Goal: Task Accomplishment & Management: Use online tool/utility

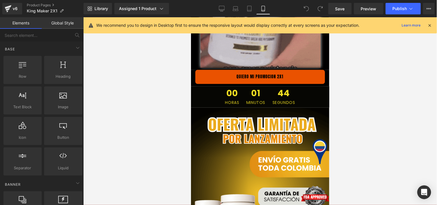
scroll to position [1473, 0]
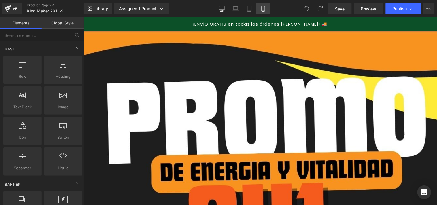
click at [262, 10] on icon at bounding box center [263, 10] width 3 height 0
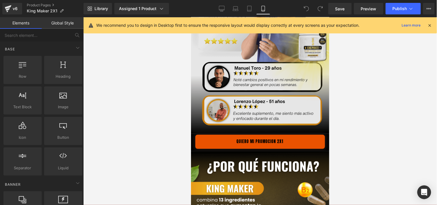
scroll to position [576, 0]
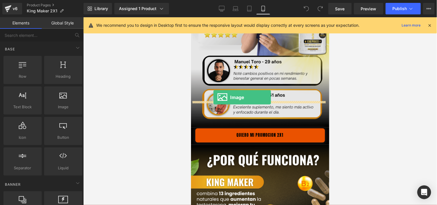
drag, startPoint x: 264, startPoint y: 118, endPoint x: 213, endPoint y: 97, distance: 55.3
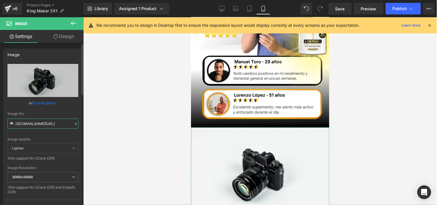
click at [39, 126] on input "//[DOMAIN_NAME][URL]" at bounding box center [42, 124] width 71 height 10
paste input "[URL][DOMAIN_NAME]"
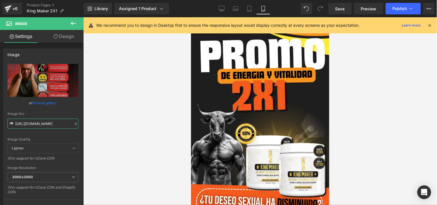
scroll to position [0, 0]
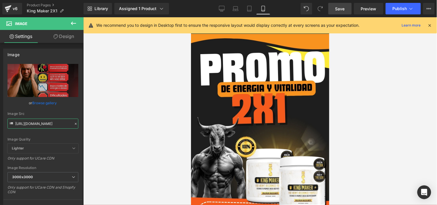
type input "[URL][DOMAIN_NAME]"
click at [339, 10] on span "Save" at bounding box center [341, 9] width 10 height 6
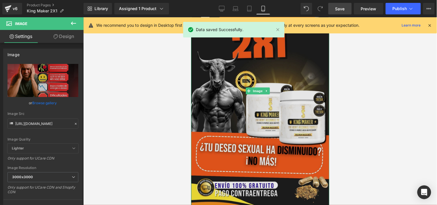
scroll to position [128, 0]
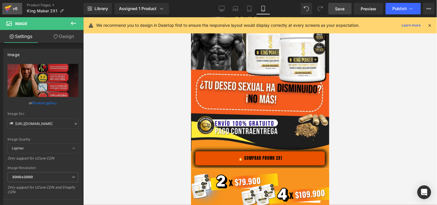
click at [6, 8] on icon at bounding box center [8, 7] width 7 height 4
